Goal: Navigation & Orientation: Find specific page/section

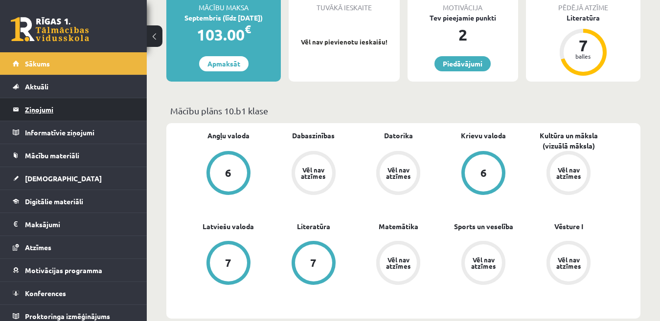
scroll to position [193, 0]
click at [52, 107] on legend "Ziņojumi 0" at bounding box center [80, 109] width 110 height 22
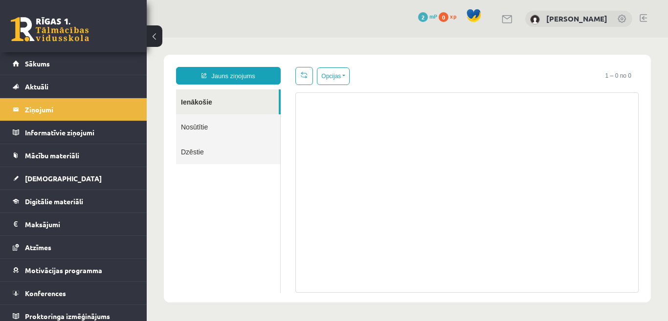
click at [229, 127] on link "Nosūtītie" at bounding box center [228, 126] width 104 height 25
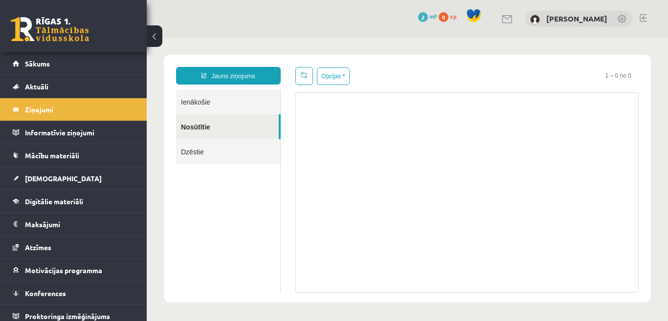
click at [213, 147] on link "Dzēstie" at bounding box center [228, 151] width 104 height 25
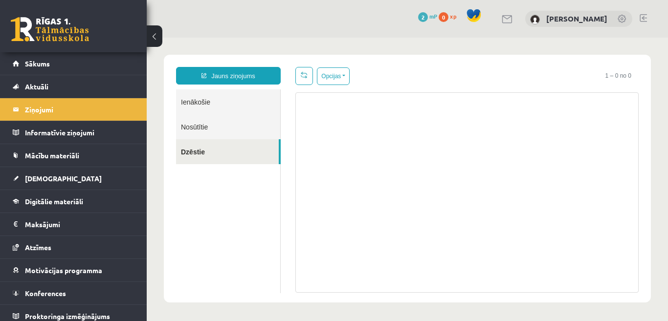
click at [226, 106] on link "Ienākošie" at bounding box center [228, 102] width 104 height 25
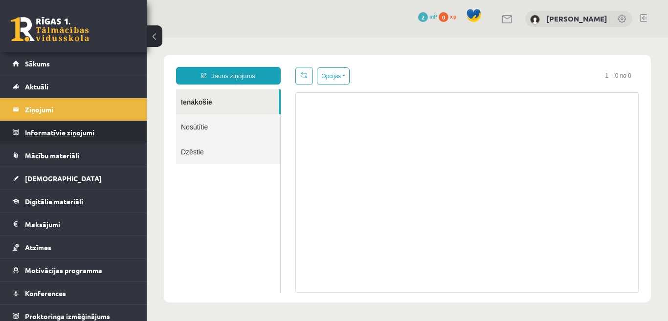
click at [79, 137] on legend "Informatīvie ziņojumi 0" at bounding box center [80, 132] width 110 height 22
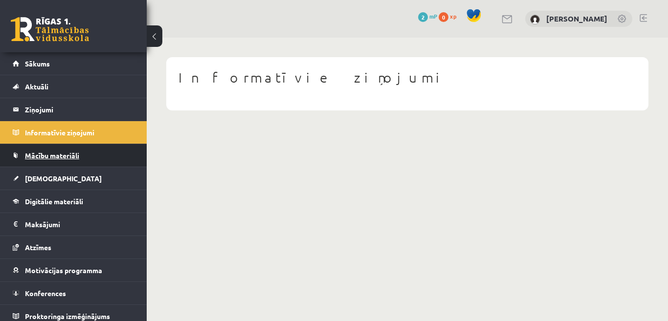
click at [67, 155] on span "Mācību materiāli" at bounding box center [52, 155] width 54 height 9
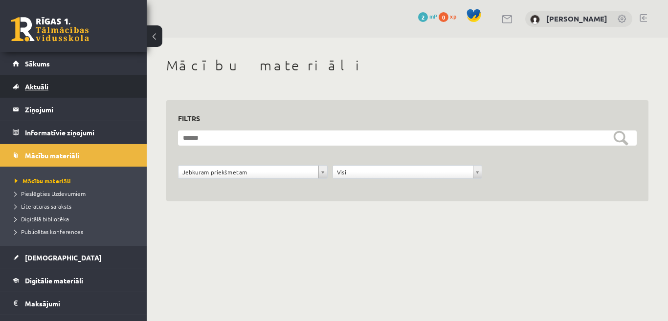
click at [64, 95] on link "Aktuāli" at bounding box center [74, 86] width 122 height 22
